Goal: Find specific page/section: Find specific page/section

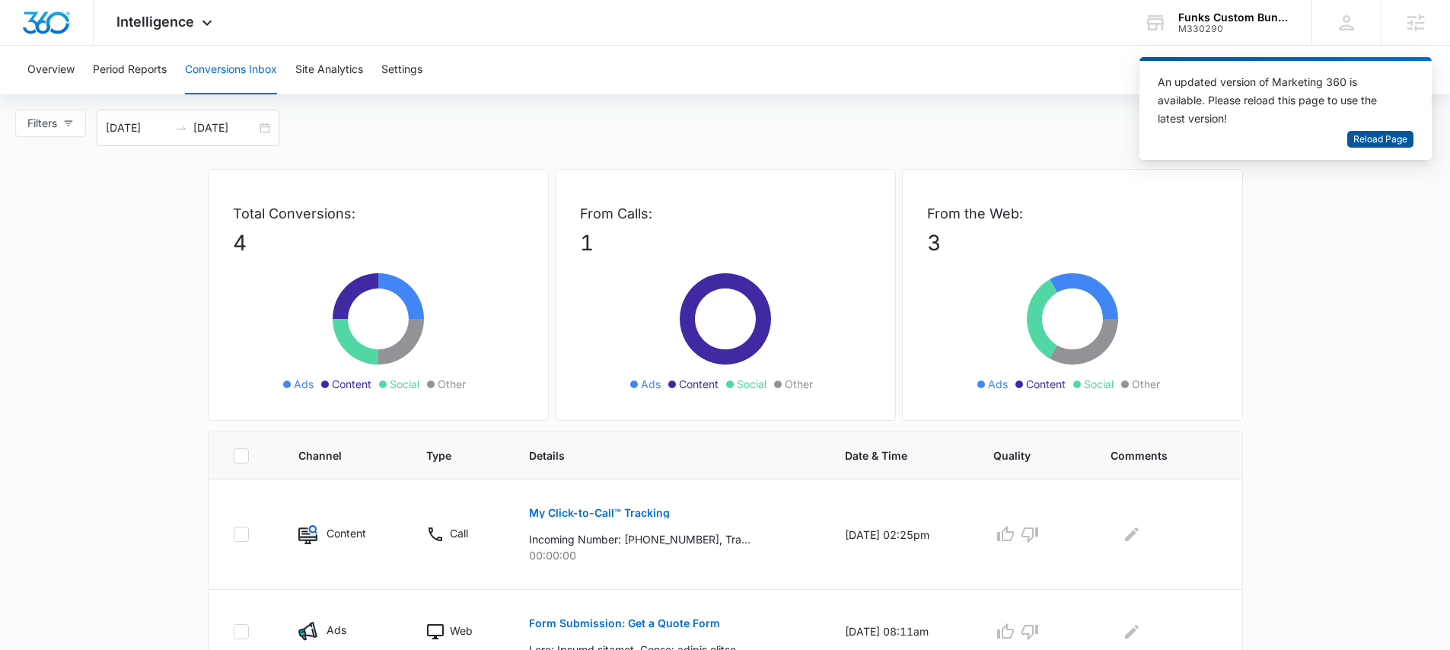
click at [1391, 141] on span "Reload Page" at bounding box center [1380, 139] width 54 height 14
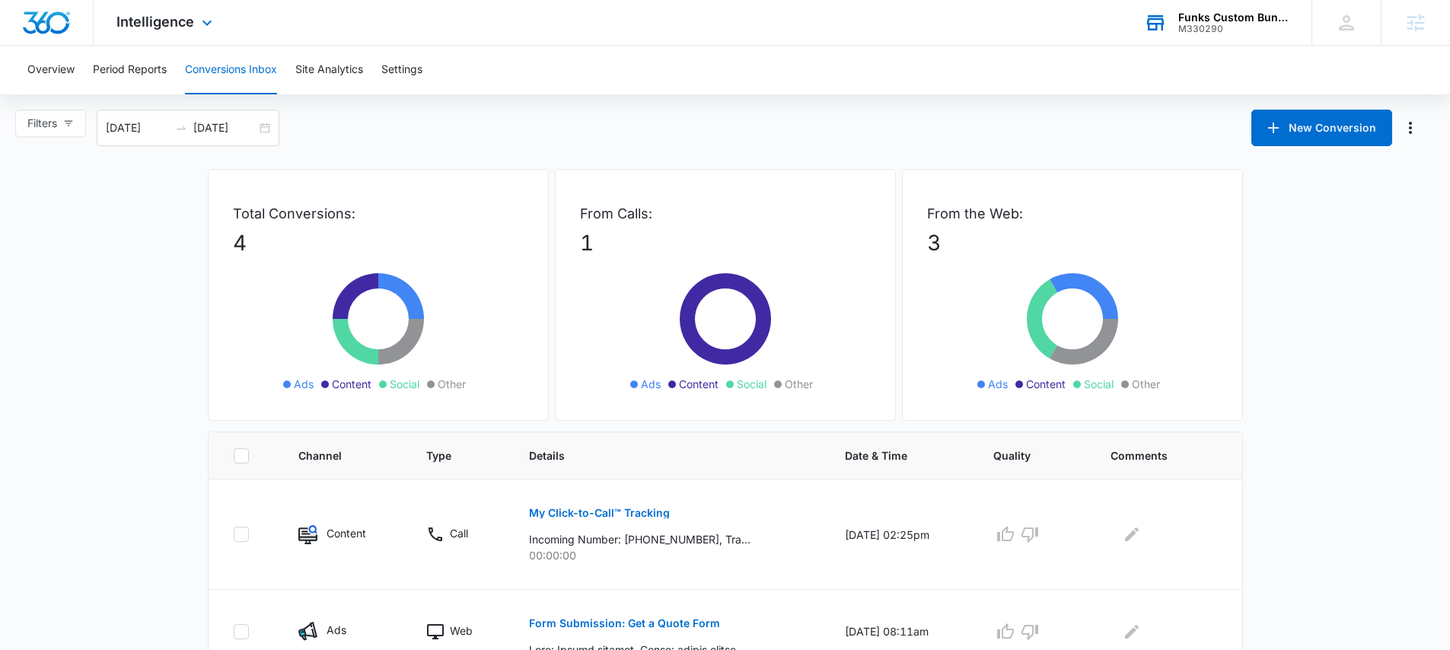
click at [1192, 27] on div "M330290" at bounding box center [1233, 29] width 111 height 11
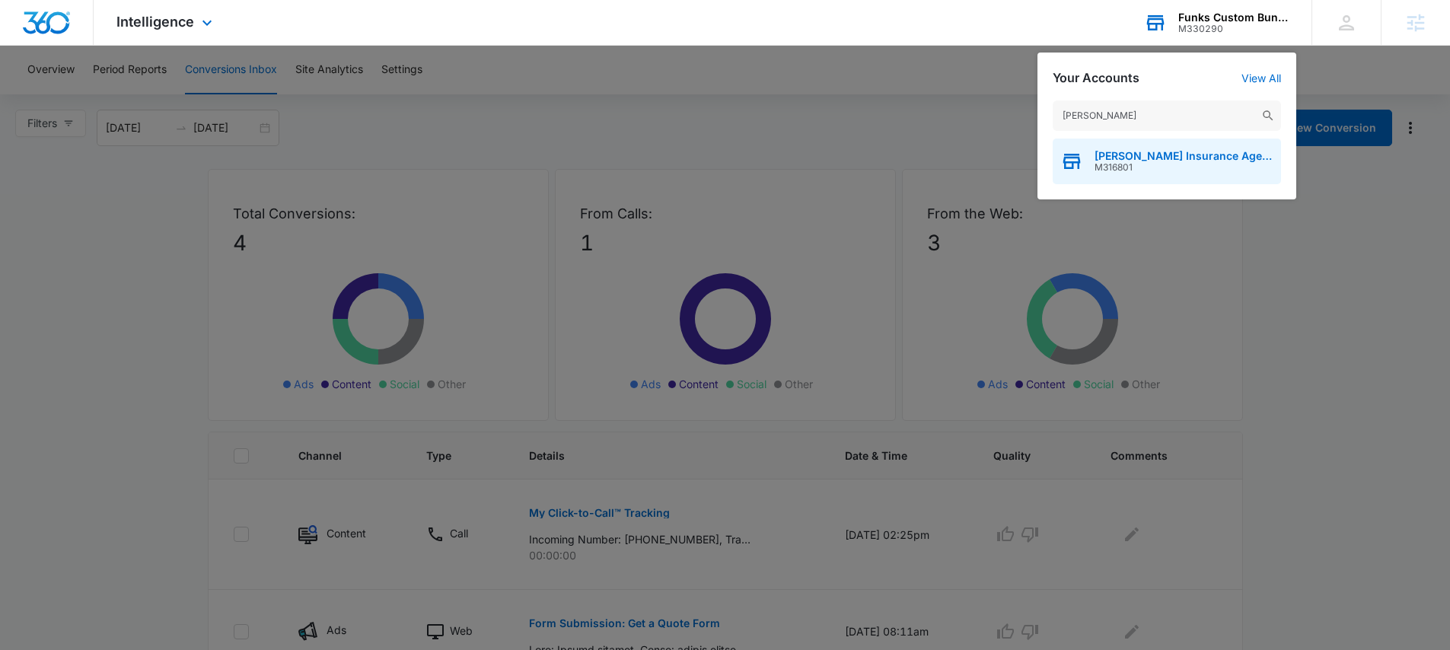
type input "patsel"
click at [1120, 163] on span "M316801" at bounding box center [1183, 167] width 179 height 11
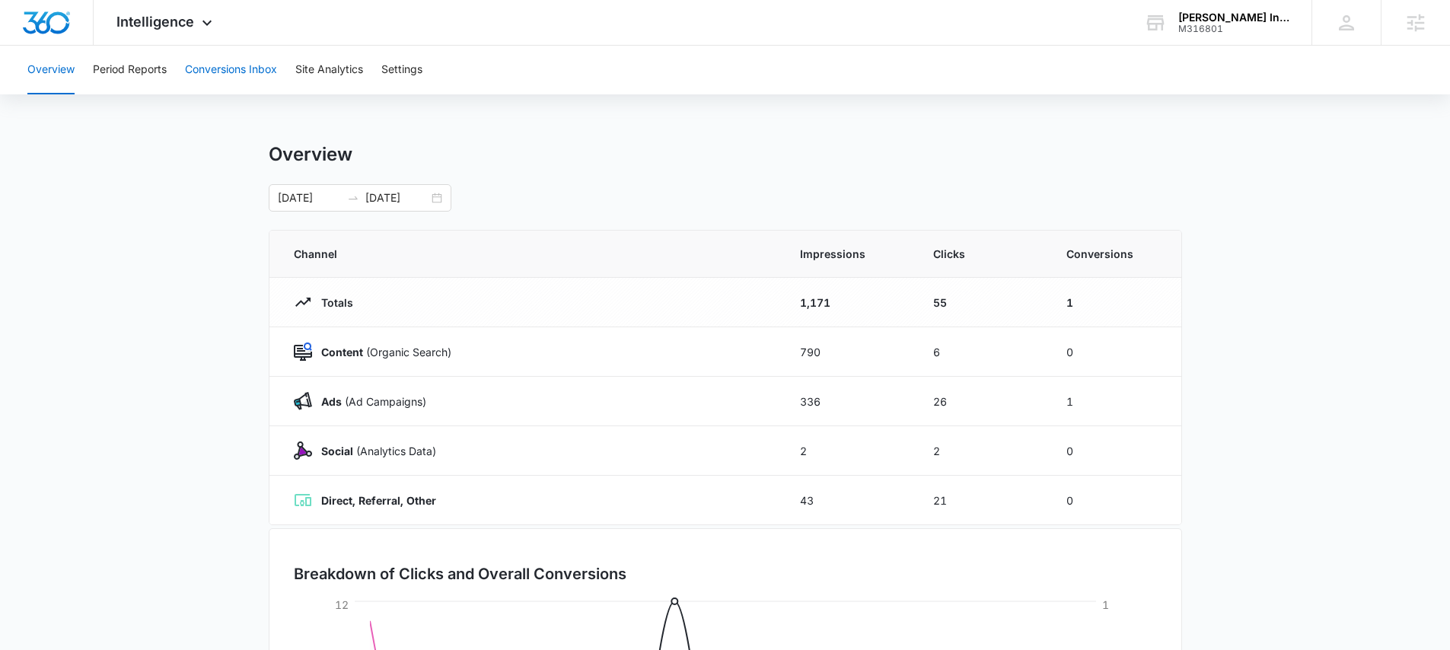
click at [213, 69] on button "Conversions Inbox" at bounding box center [231, 70] width 92 height 49
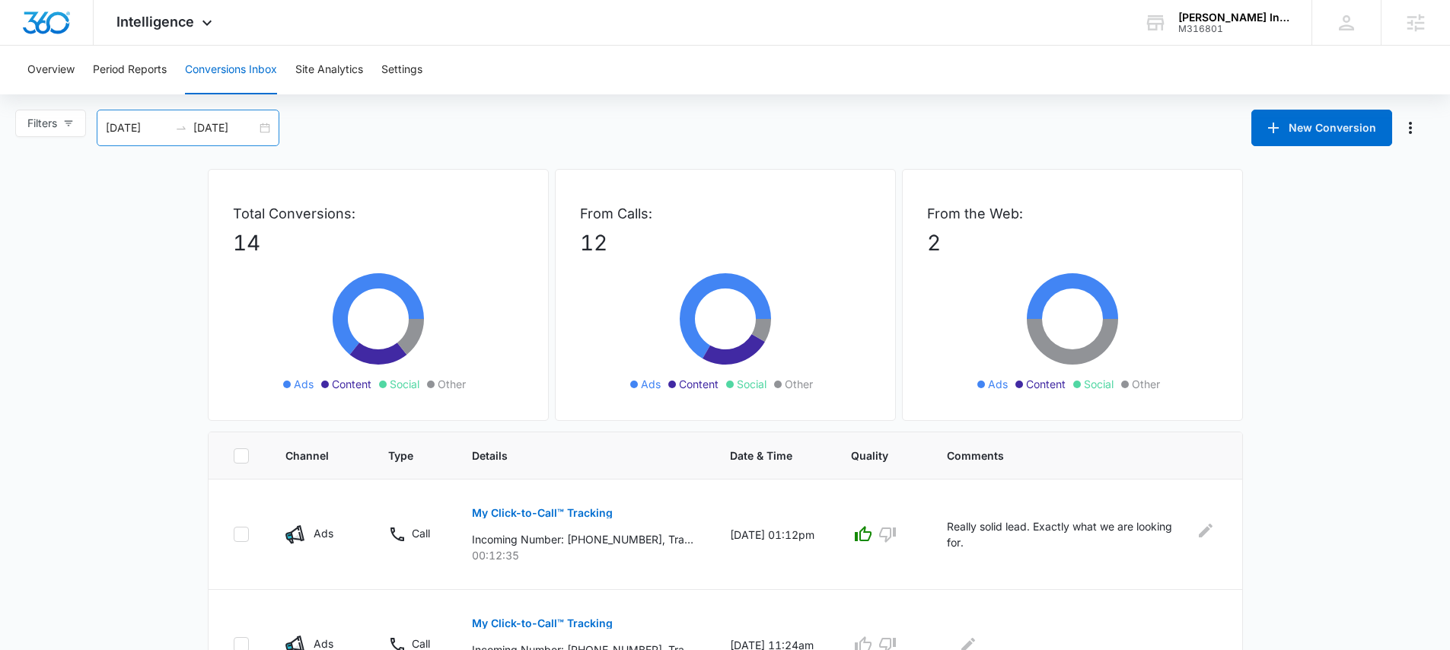
click at [267, 127] on div "09/09/2025 10/09/2025" at bounding box center [188, 128] width 183 height 37
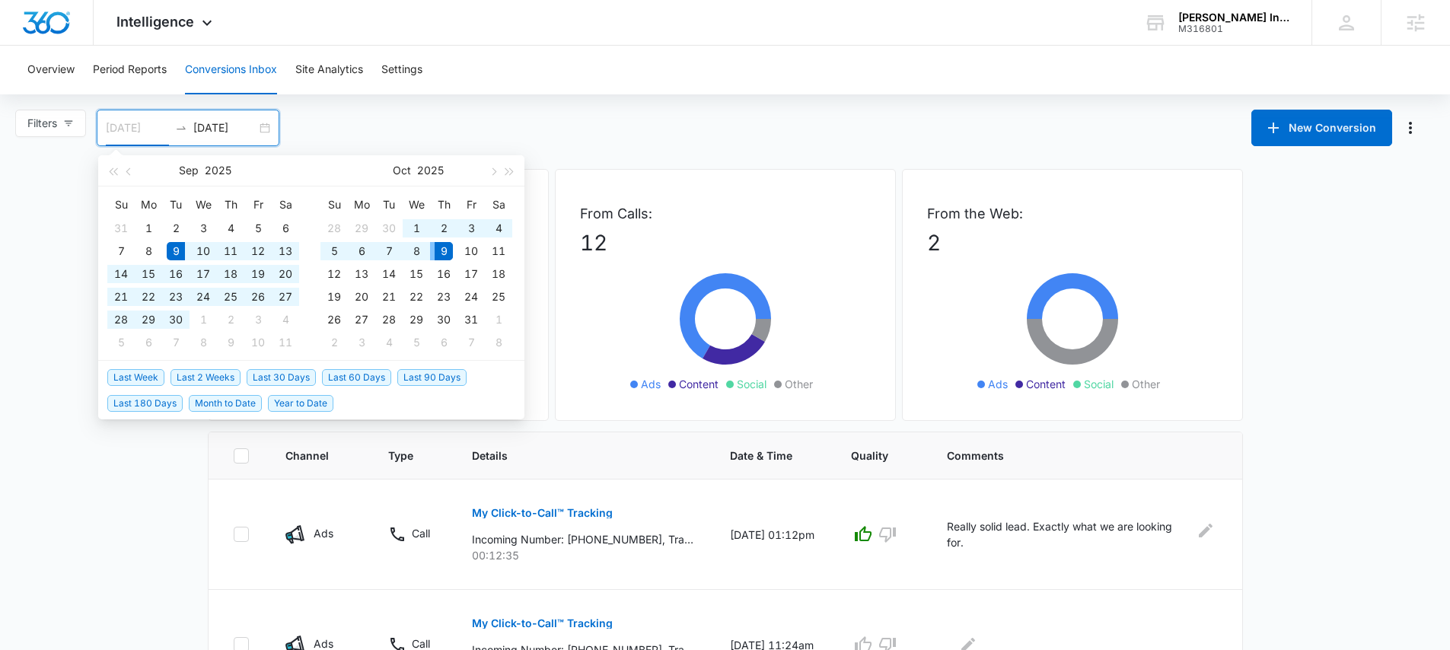
type input "09/09/2025"
click at [218, 124] on input "10/09/2025" at bounding box center [224, 127] width 63 height 17
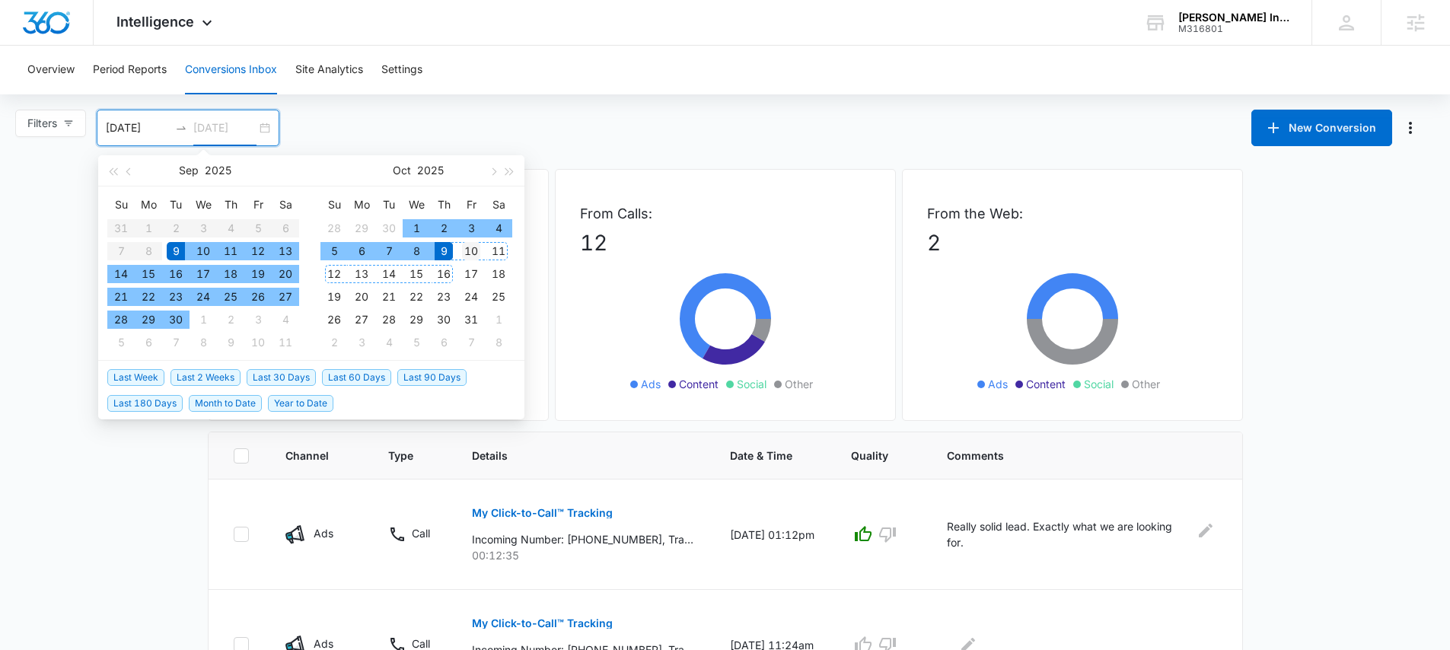
type input "10/10/2025"
click at [468, 254] on div "10" at bounding box center [471, 251] width 18 height 18
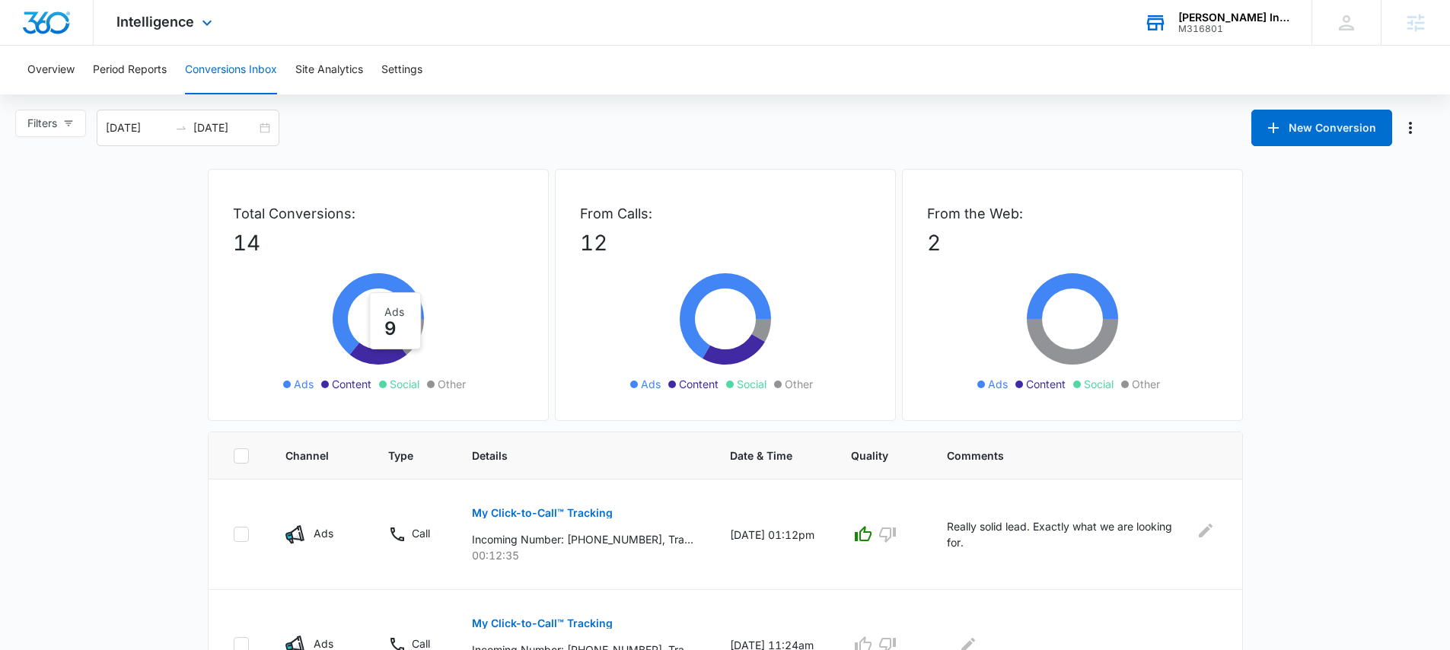
click at [1218, 24] on div "M316801" at bounding box center [1233, 29] width 111 height 11
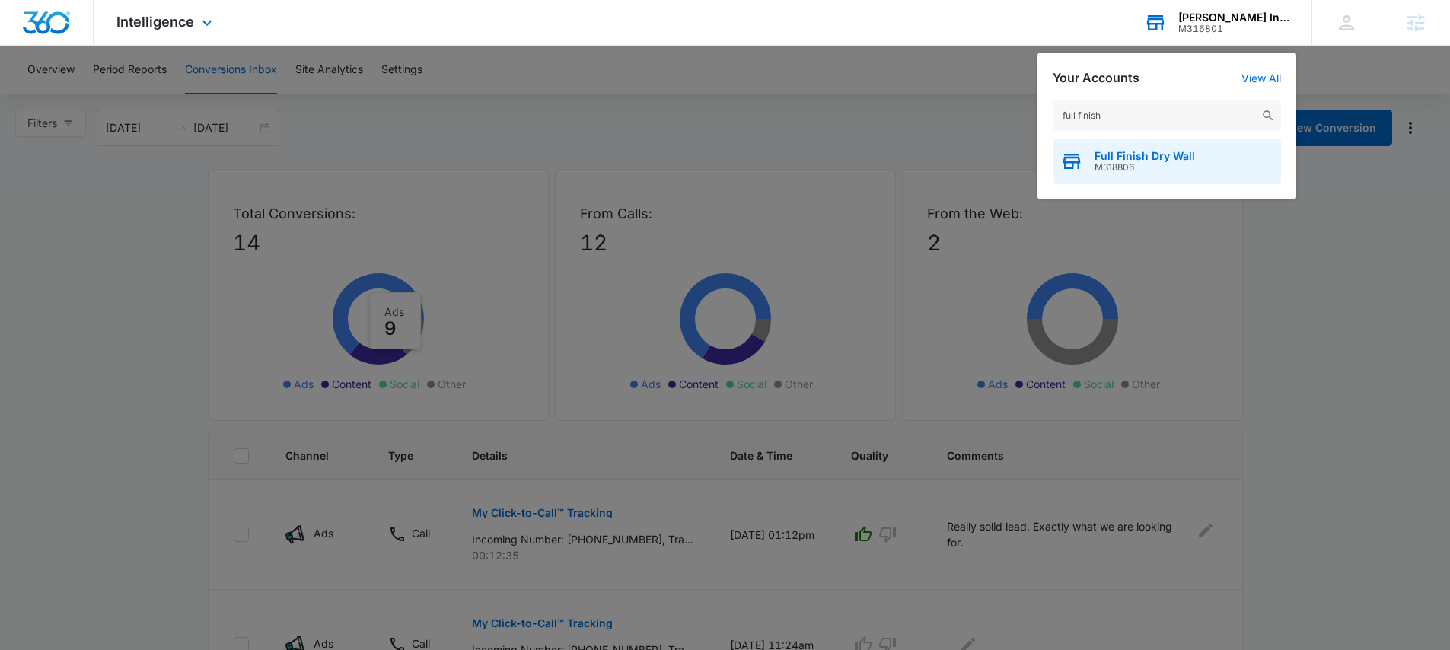
type input "full finish"
click at [1142, 150] on span "Full Finish Dry Wall" at bounding box center [1144, 156] width 100 height 12
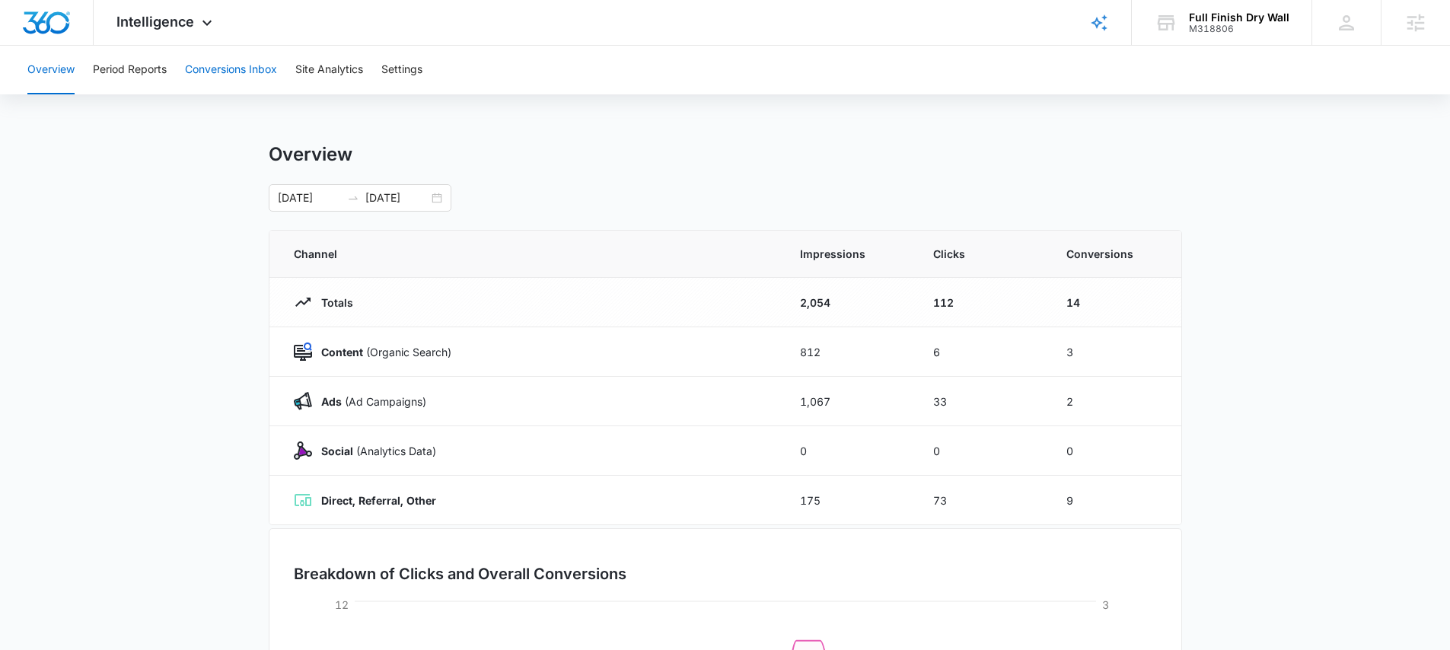
click at [236, 88] on button "Conversions Inbox" at bounding box center [231, 70] width 92 height 49
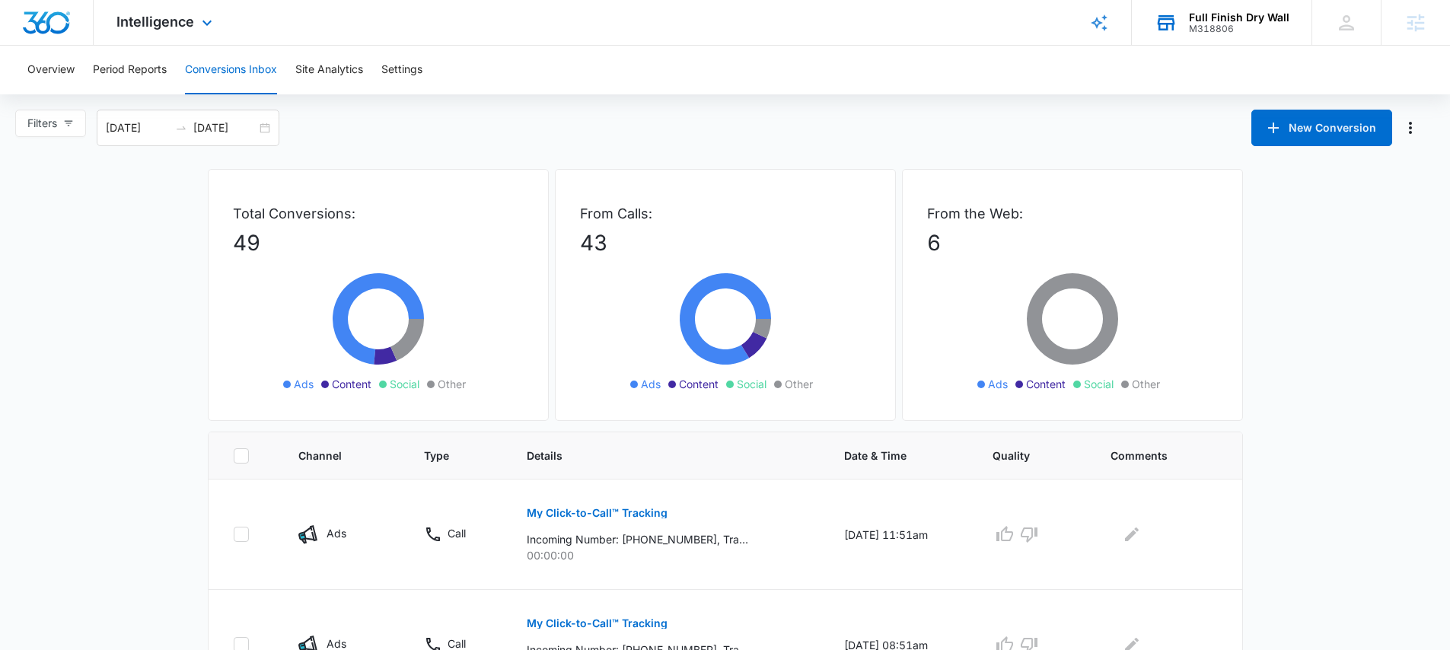
click at [1216, 24] on div "M318806" at bounding box center [1239, 29] width 100 height 11
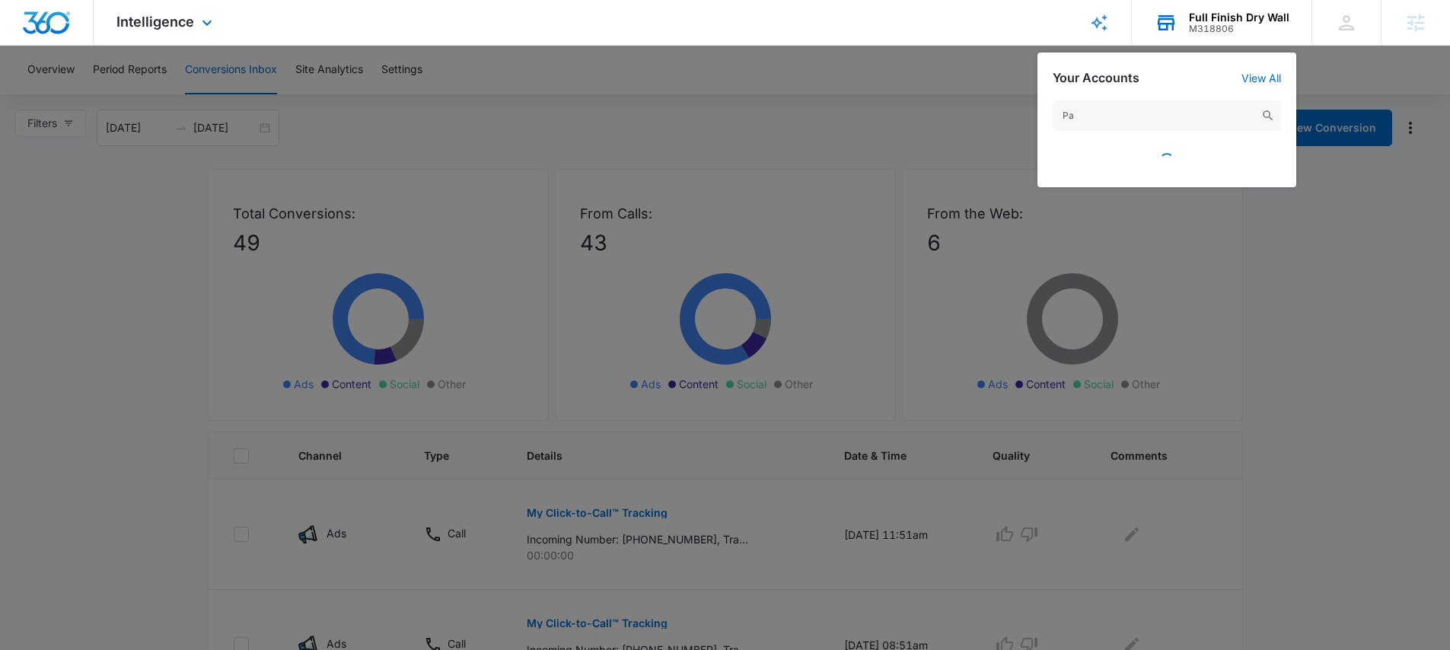
type input "P"
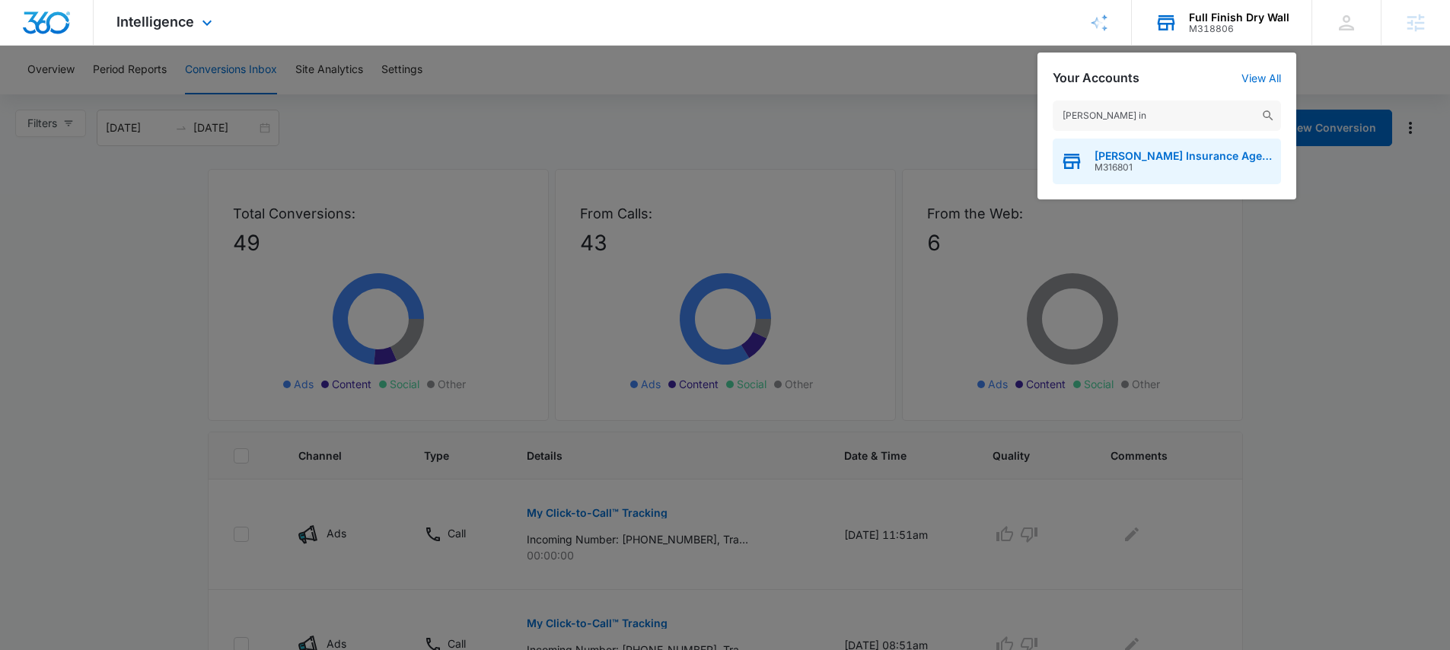
type input "Patsel in"
click at [1180, 167] on span "M316801" at bounding box center [1183, 167] width 179 height 11
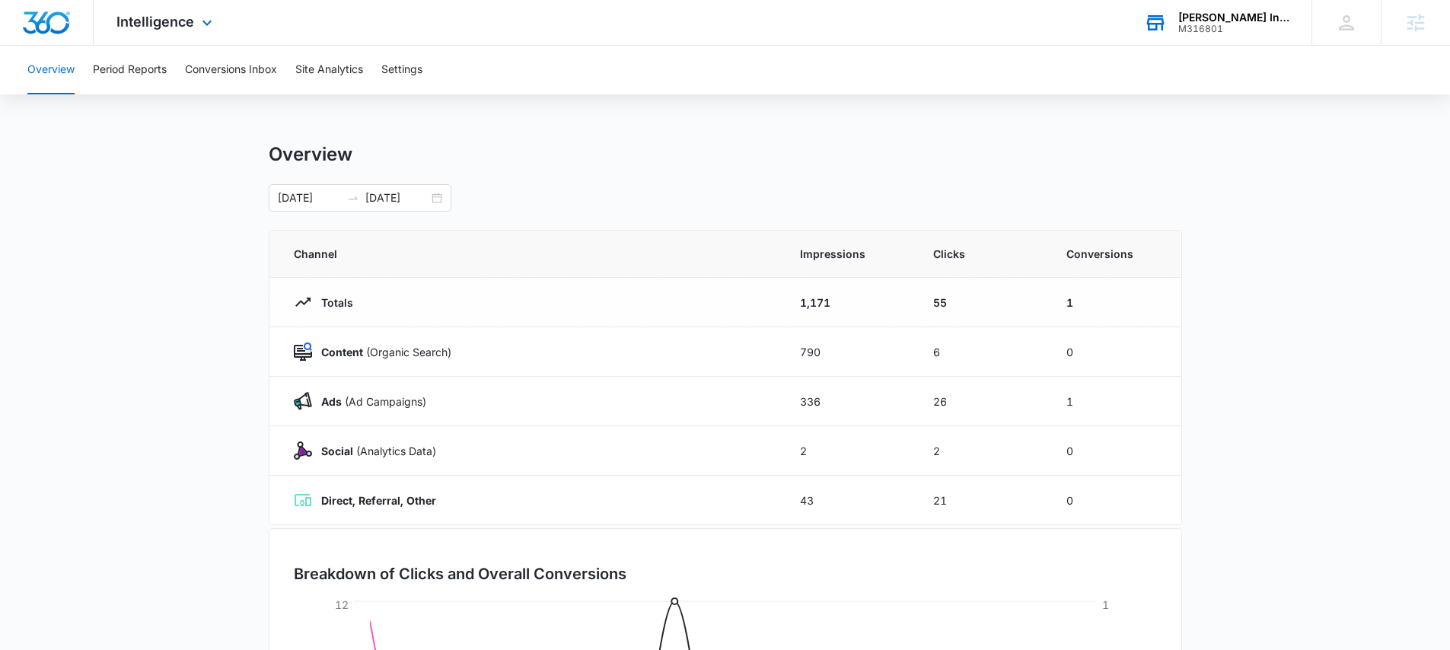
click at [1199, 24] on div "M316801" at bounding box center [1233, 29] width 111 height 11
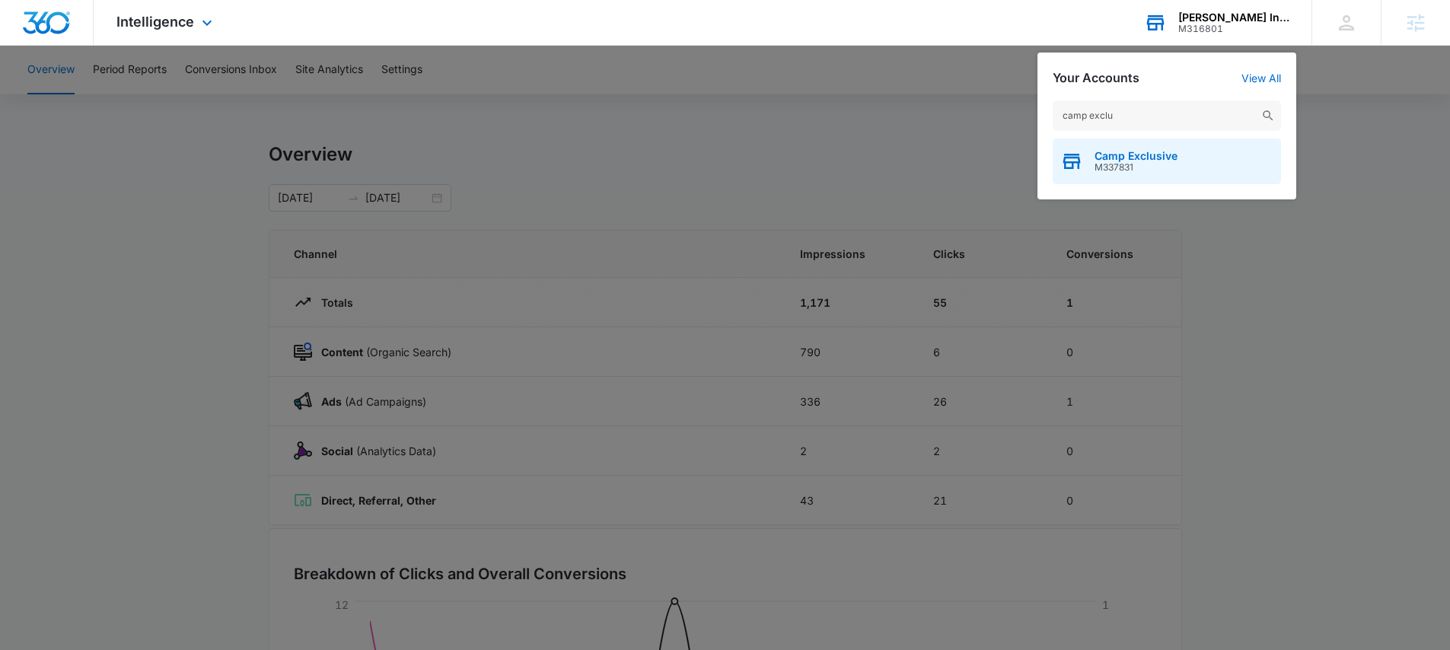
type input "camp exclu"
click at [1158, 158] on span "Camp Exclusive" at bounding box center [1135, 156] width 83 height 12
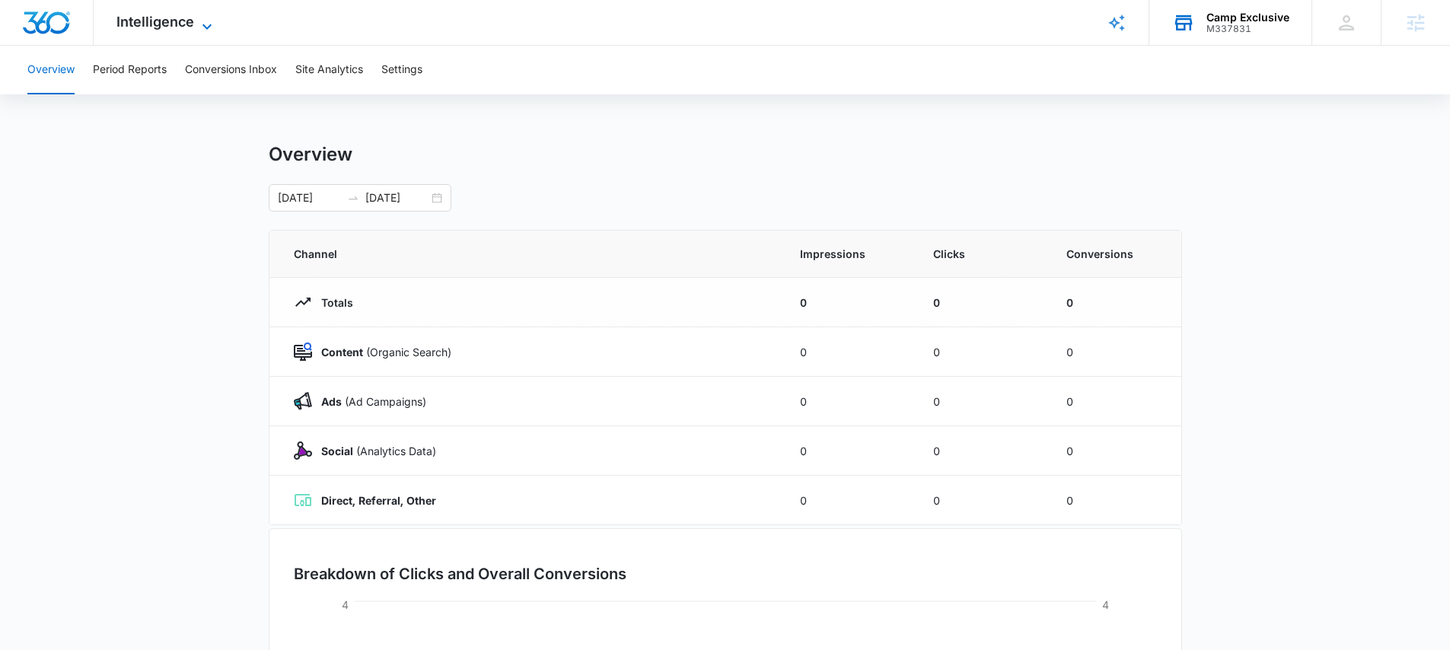
click at [176, 20] on span "Intelligence" at bounding box center [155, 22] width 78 height 16
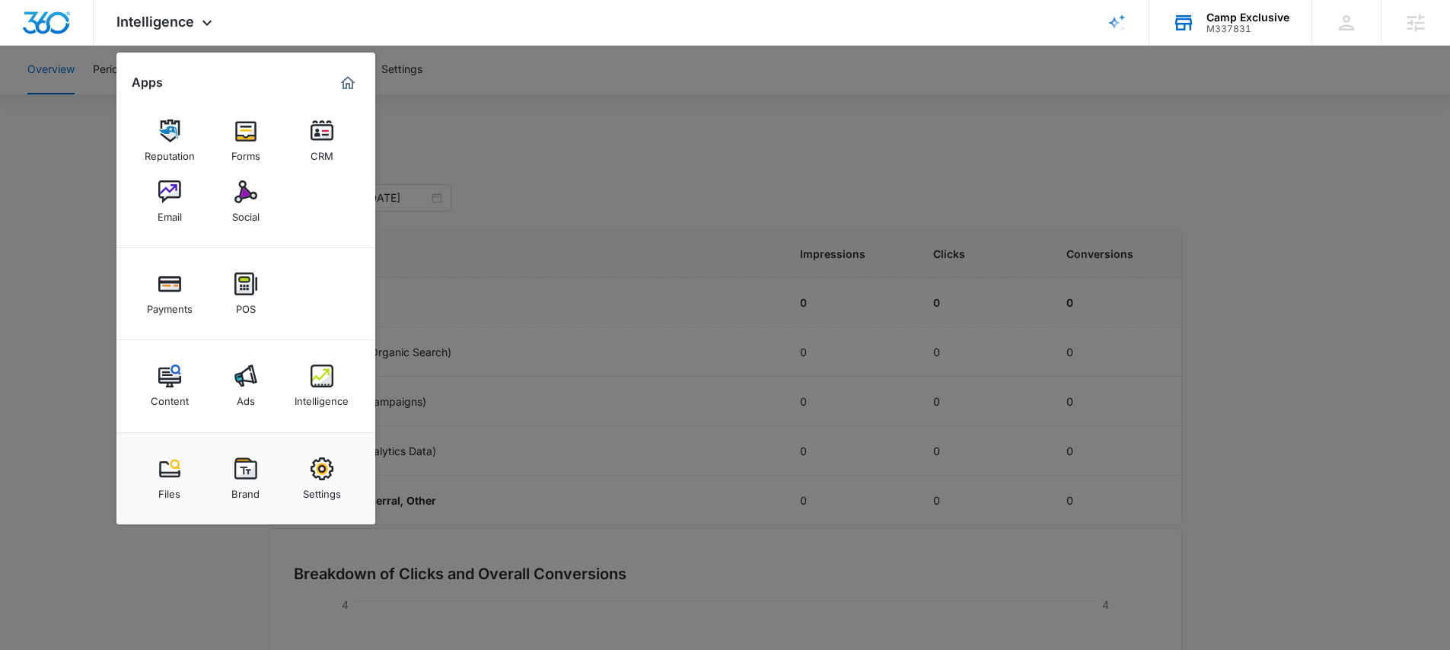
click at [884, 156] on div at bounding box center [725, 325] width 1450 height 650
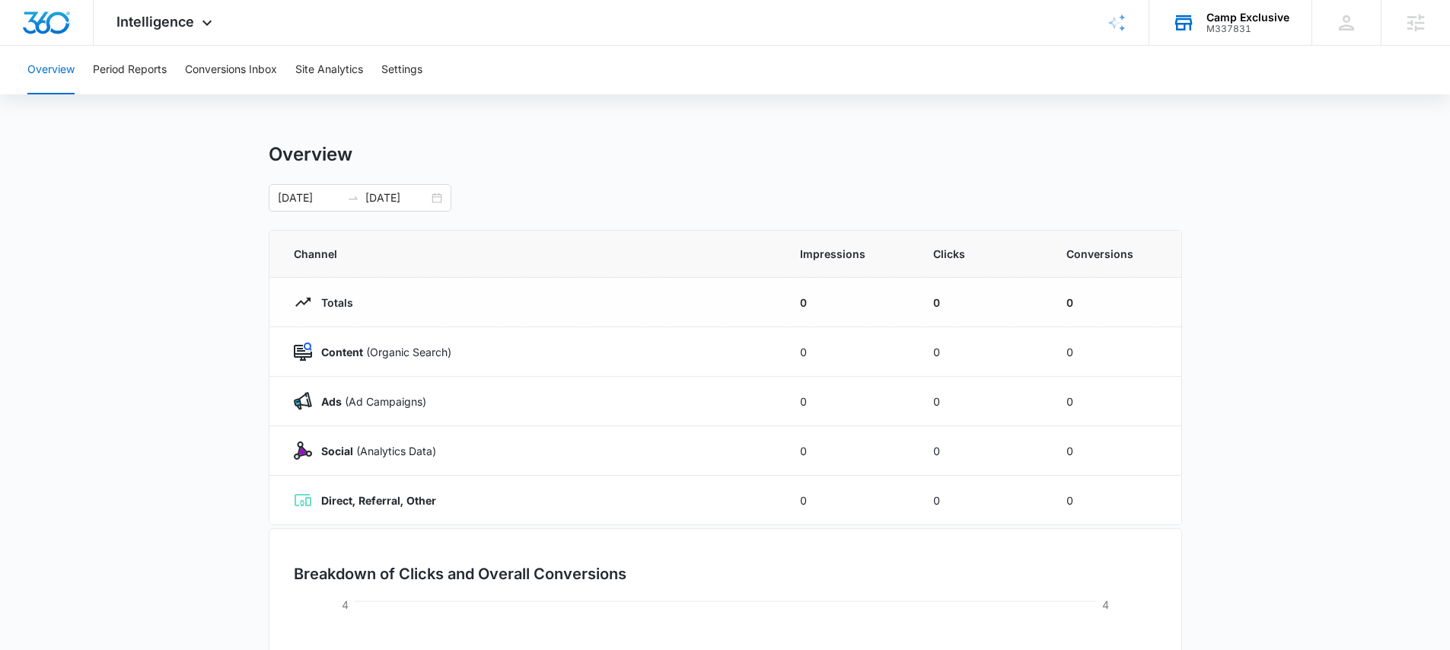
click at [1247, 20] on div "Camp Exclusive" at bounding box center [1247, 17] width 83 height 12
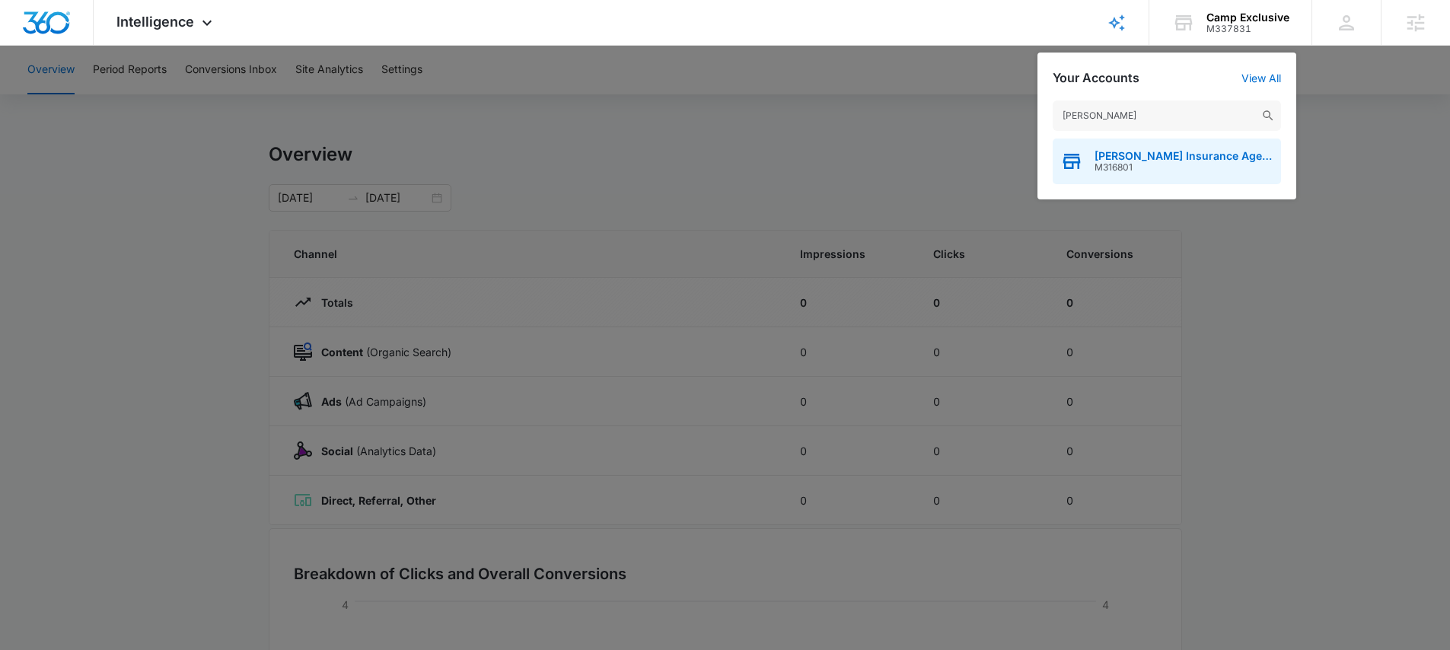
type input "Patsel"
click at [1144, 164] on span "M316801" at bounding box center [1183, 167] width 179 height 11
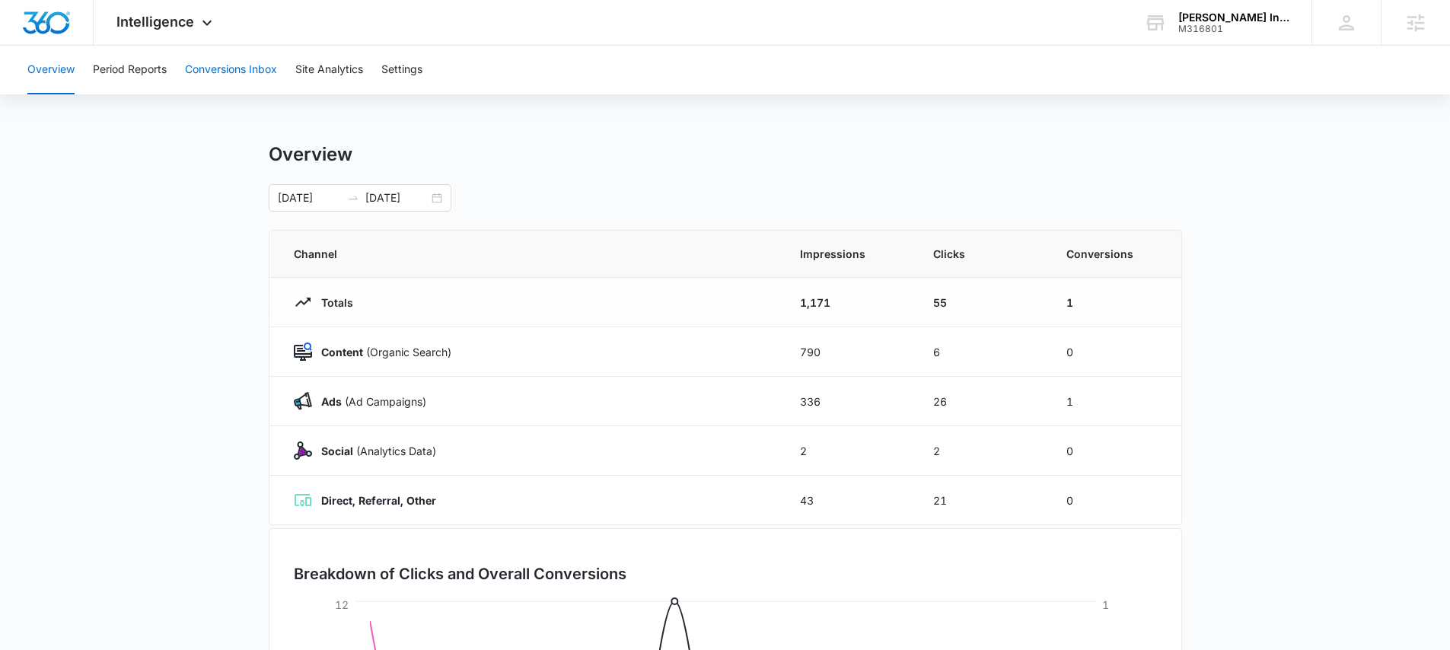
click at [225, 61] on button "Conversions Inbox" at bounding box center [231, 70] width 92 height 49
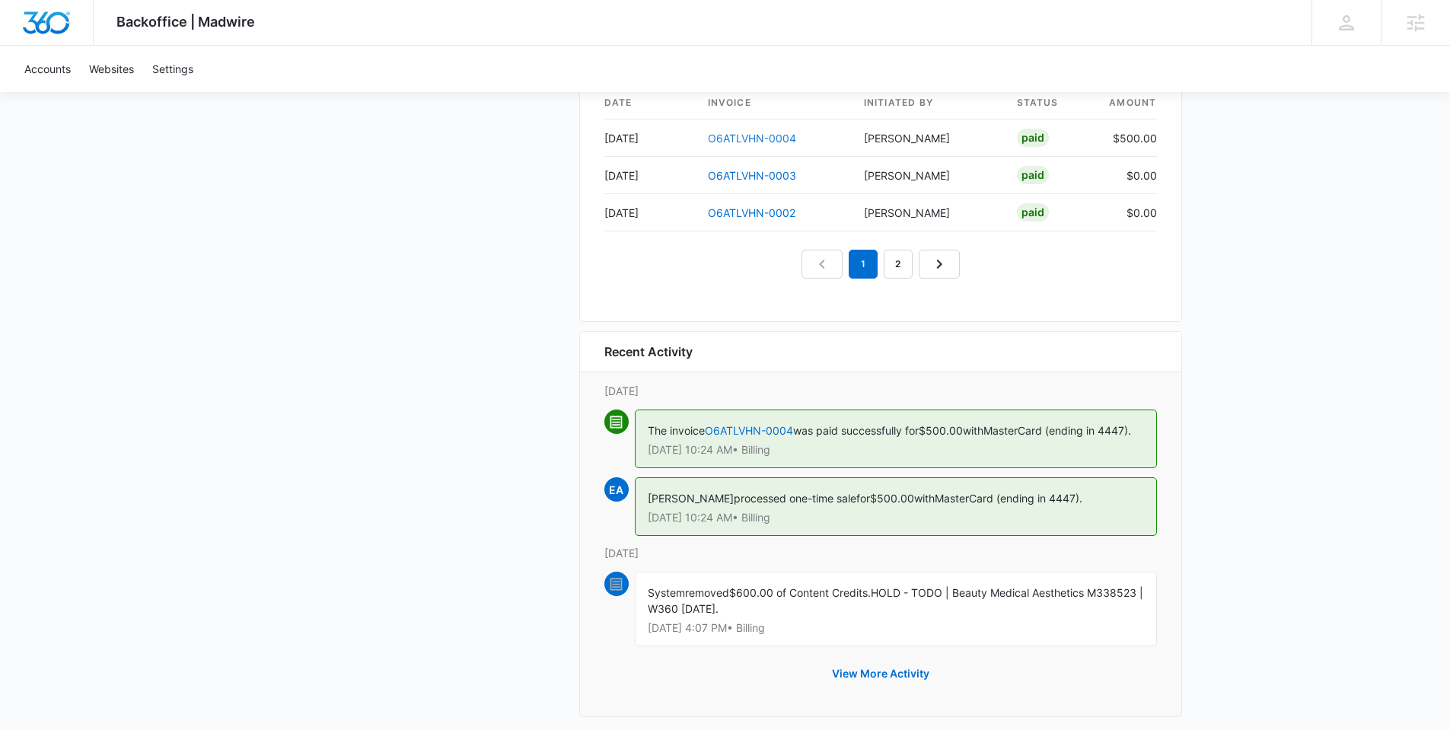
scroll to position [1567, 0]
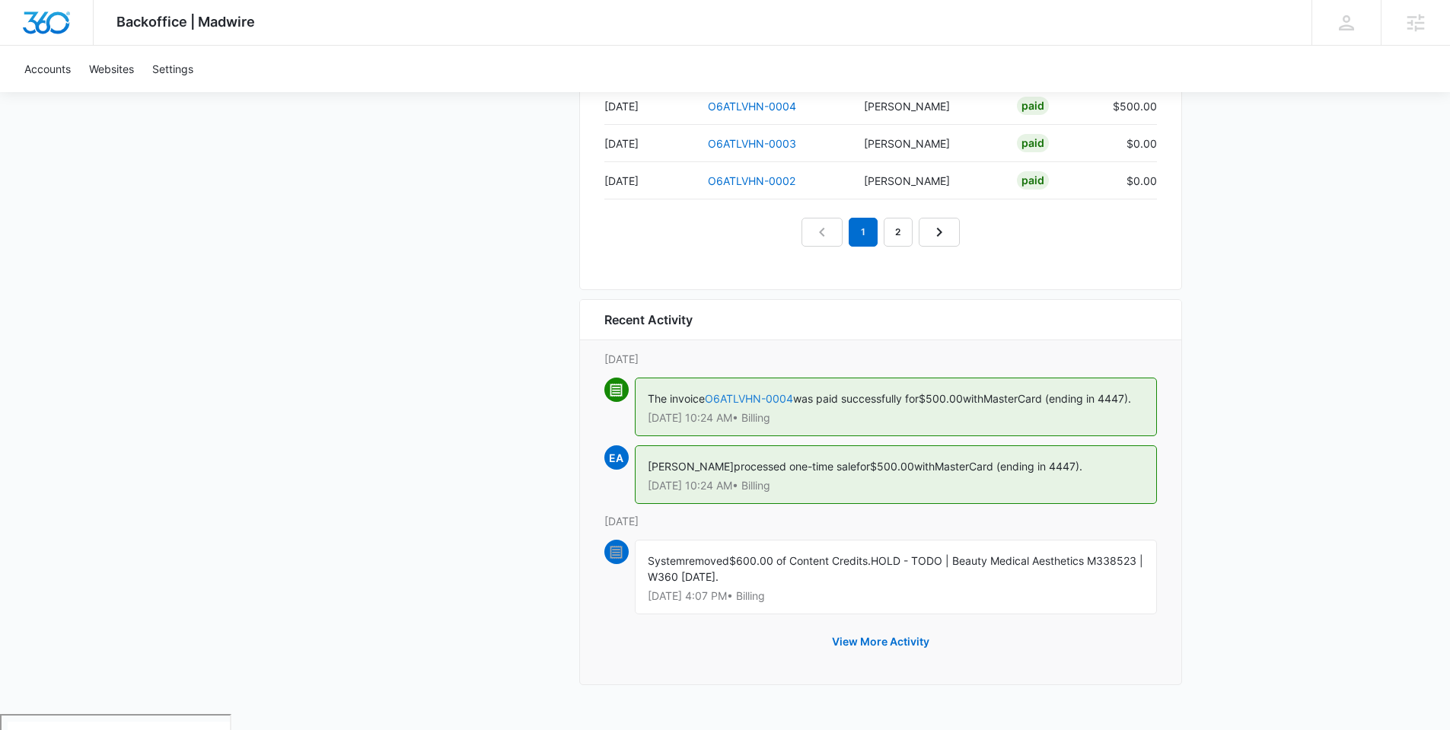
click at [748, 394] on link "O6ATLVHN-0004" at bounding box center [749, 398] width 88 height 13
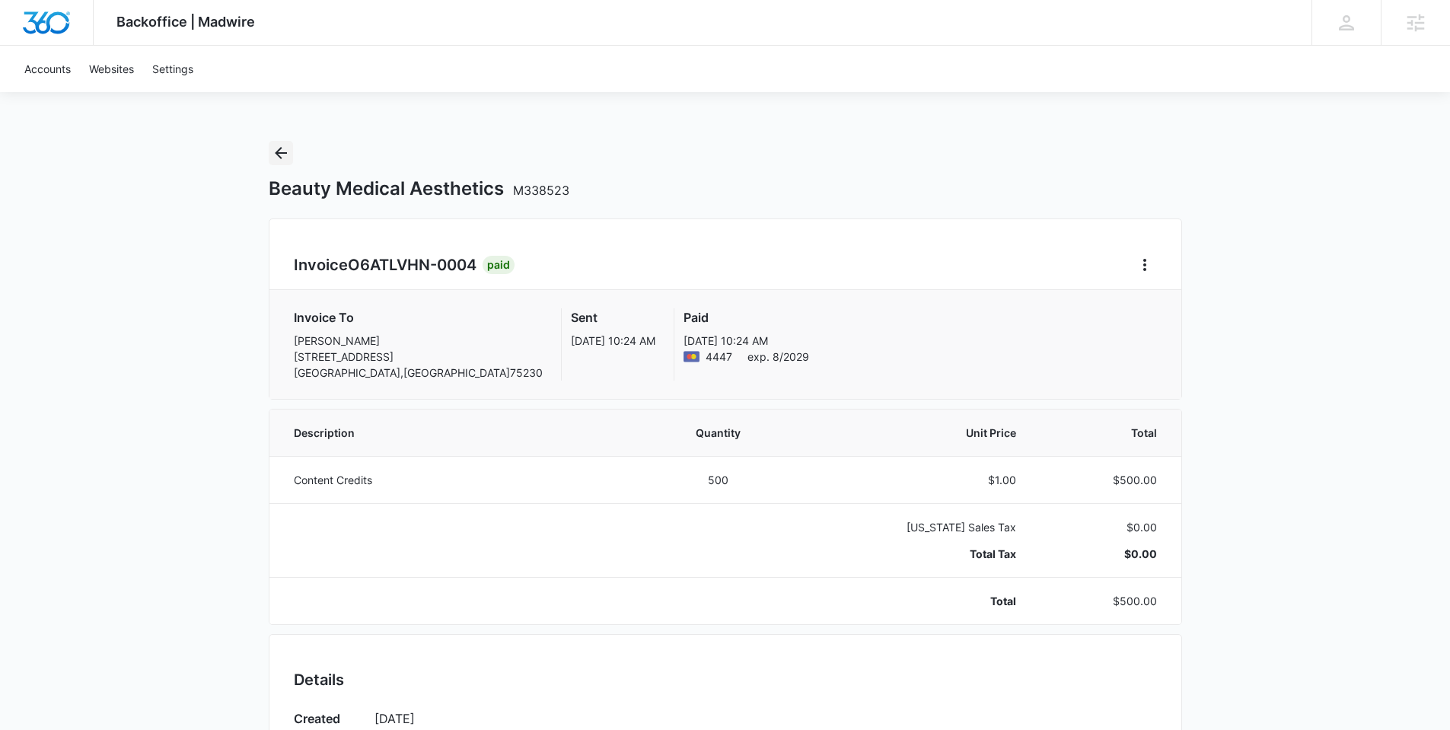
click at [279, 155] on icon "Back" at bounding box center [281, 153] width 18 height 18
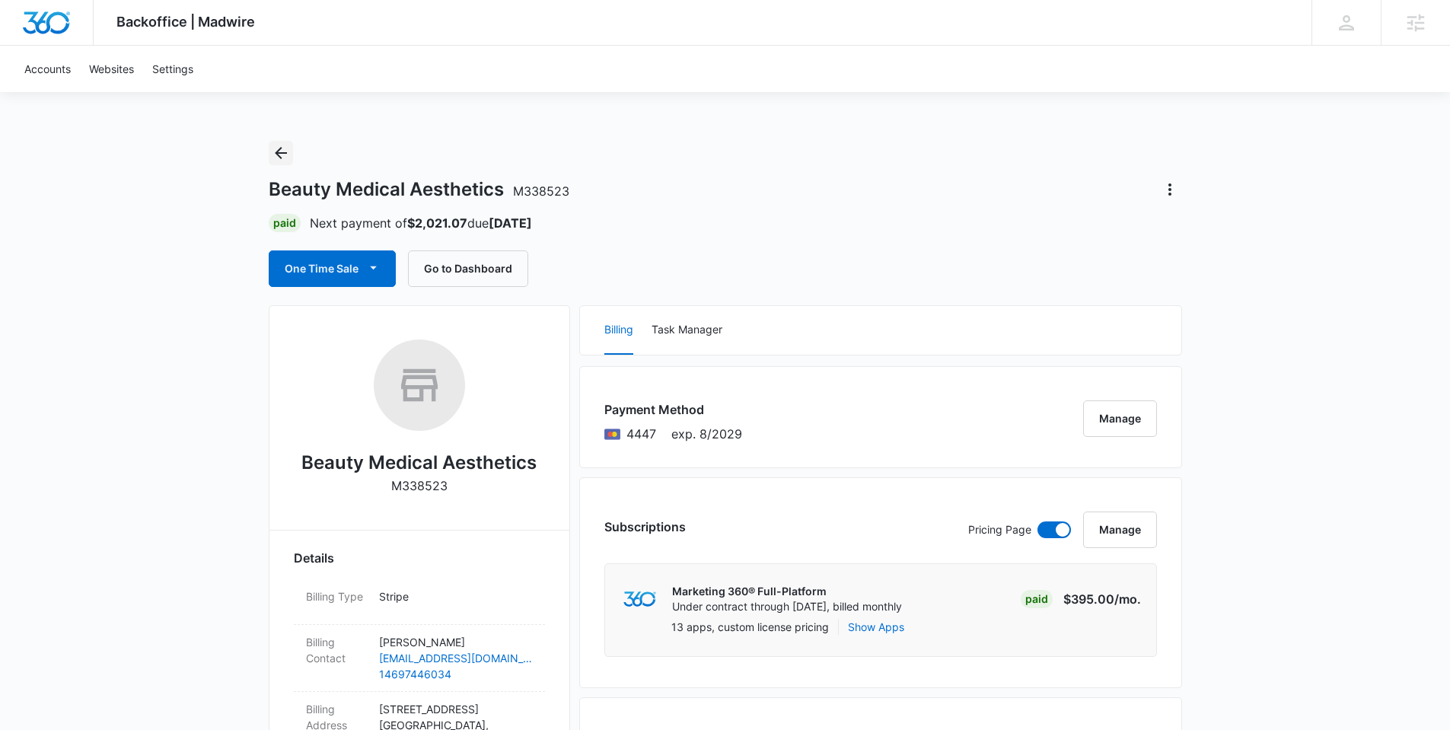
click at [277, 149] on icon "Back" at bounding box center [281, 153] width 18 height 18
